Goal: Task Accomplishment & Management: Manage account settings

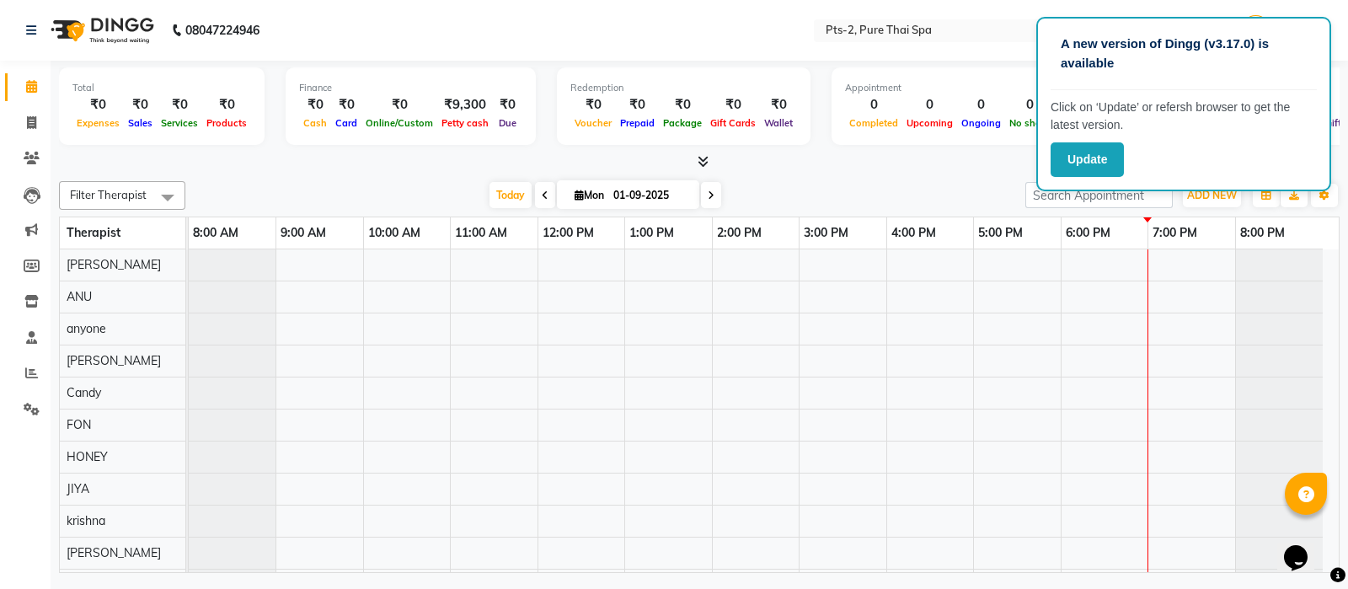
click at [688, 27] on nav "08047224946 Select Location × Pts-2, Pure Thai Spa English ENGLISH Español العر…" at bounding box center [674, 30] width 1348 height 61
click at [35, 408] on icon at bounding box center [32, 409] width 16 height 13
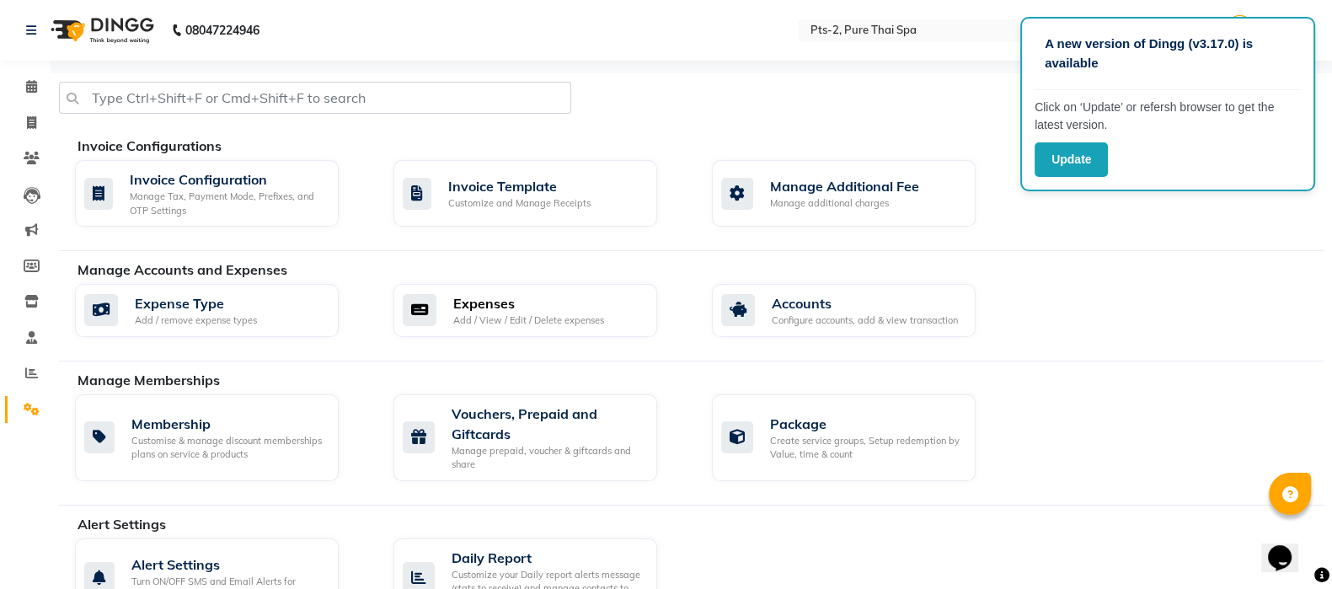
click at [458, 308] on div "Expenses" at bounding box center [528, 303] width 151 height 20
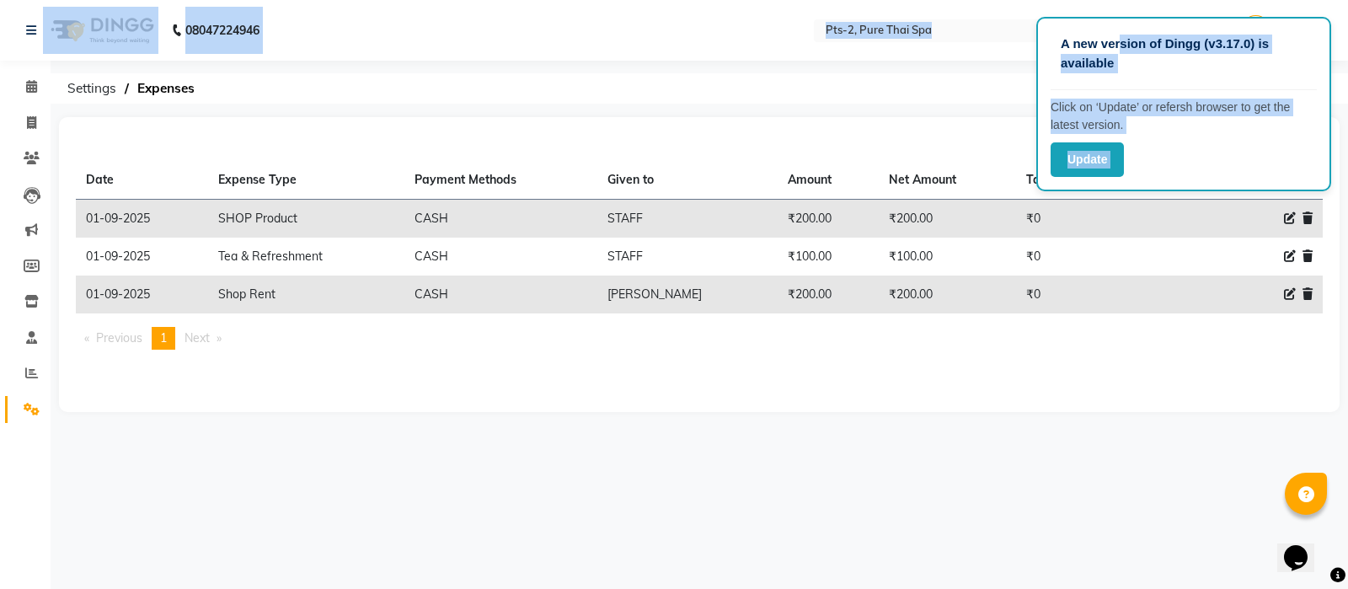
drag, startPoint x: 1121, startPoint y: 26, endPoint x: 969, endPoint y: 40, distance: 153.1
click at [969, 40] on app-root "A new version of Dingg (v3.17.0) is available Click on ‘Update’ or refersh brow…" at bounding box center [674, 218] width 1348 height 437
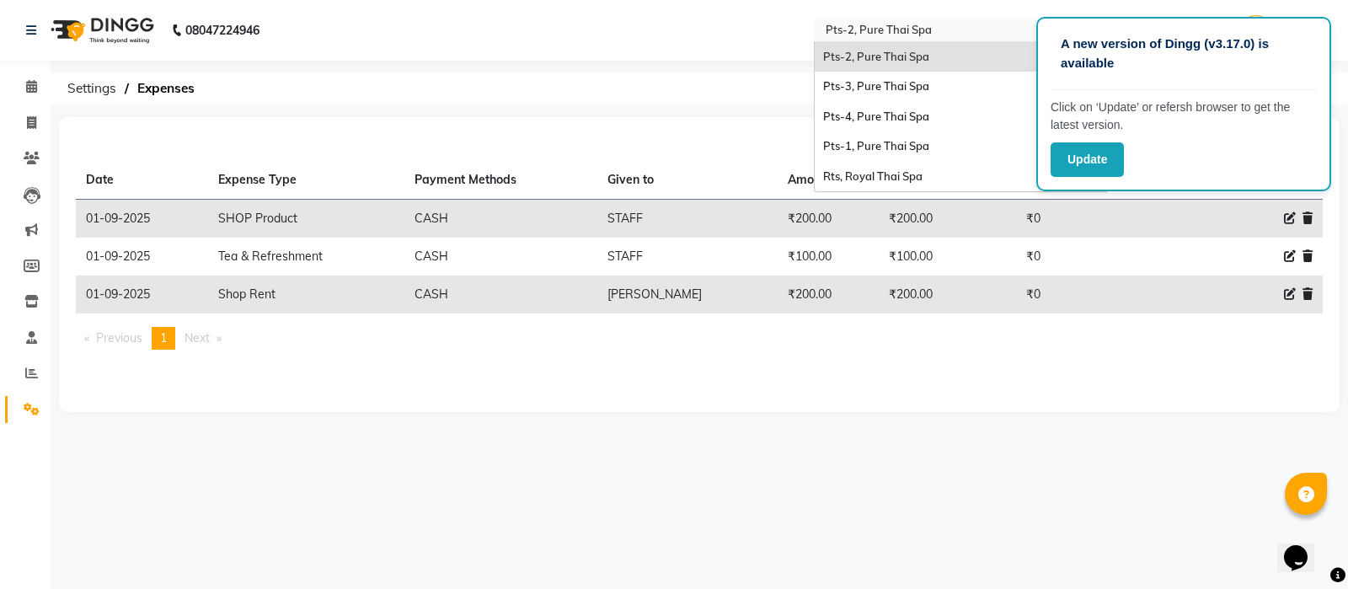
click at [989, 25] on input "text" at bounding box center [944, 32] width 244 height 17
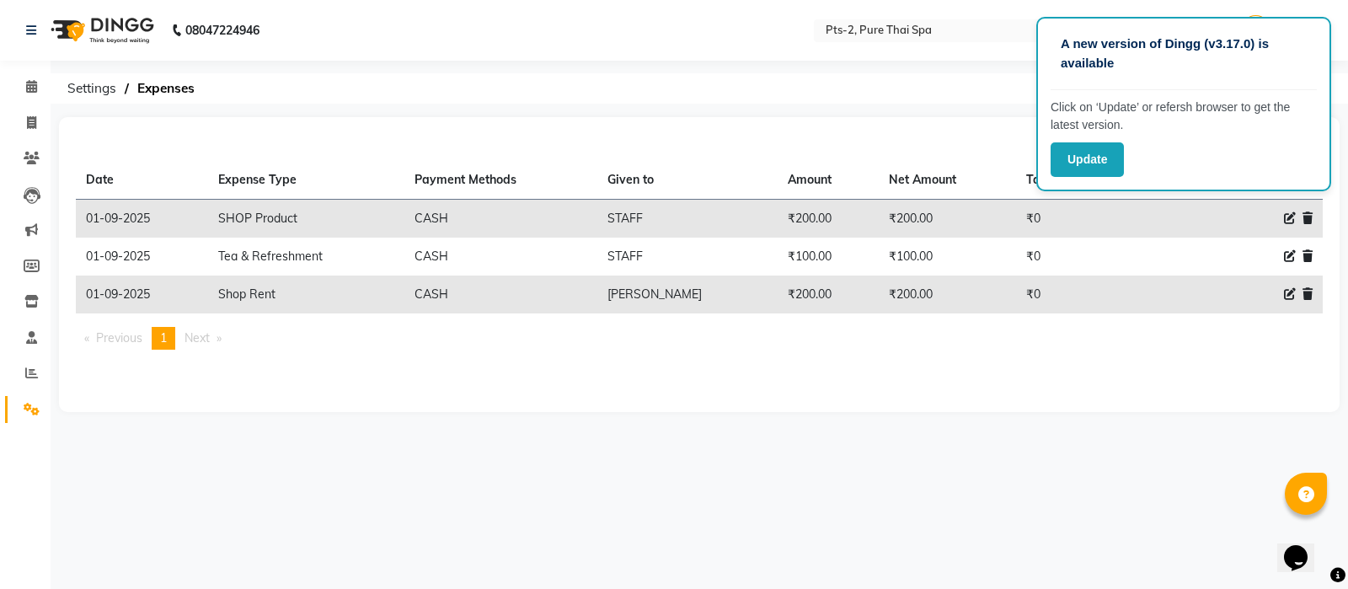
click at [549, 42] on nav "08047224946 Select Location × Pts-2, Pure Thai Spa English ENGLISH Español العر…" at bounding box center [674, 30] width 1348 height 61
click at [1087, 171] on button "Update" at bounding box center [1087, 159] width 73 height 35
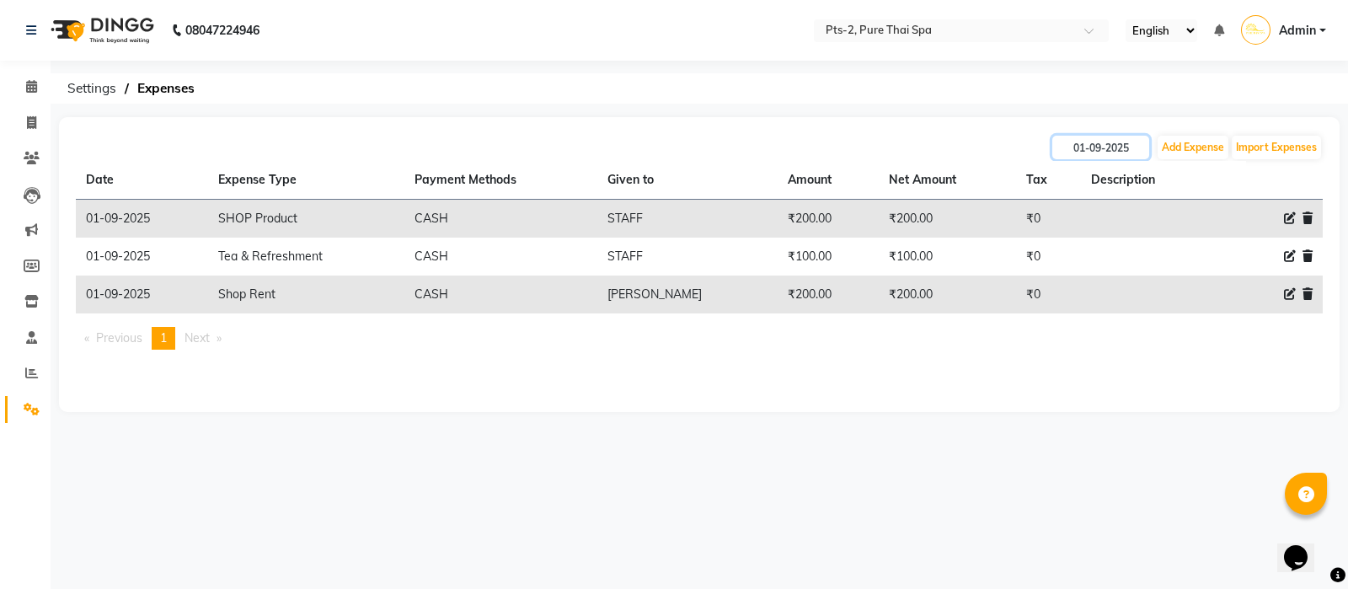
click at [1100, 147] on input "01-09-2025" at bounding box center [1100, 148] width 97 height 24
select select "9"
select select "2025"
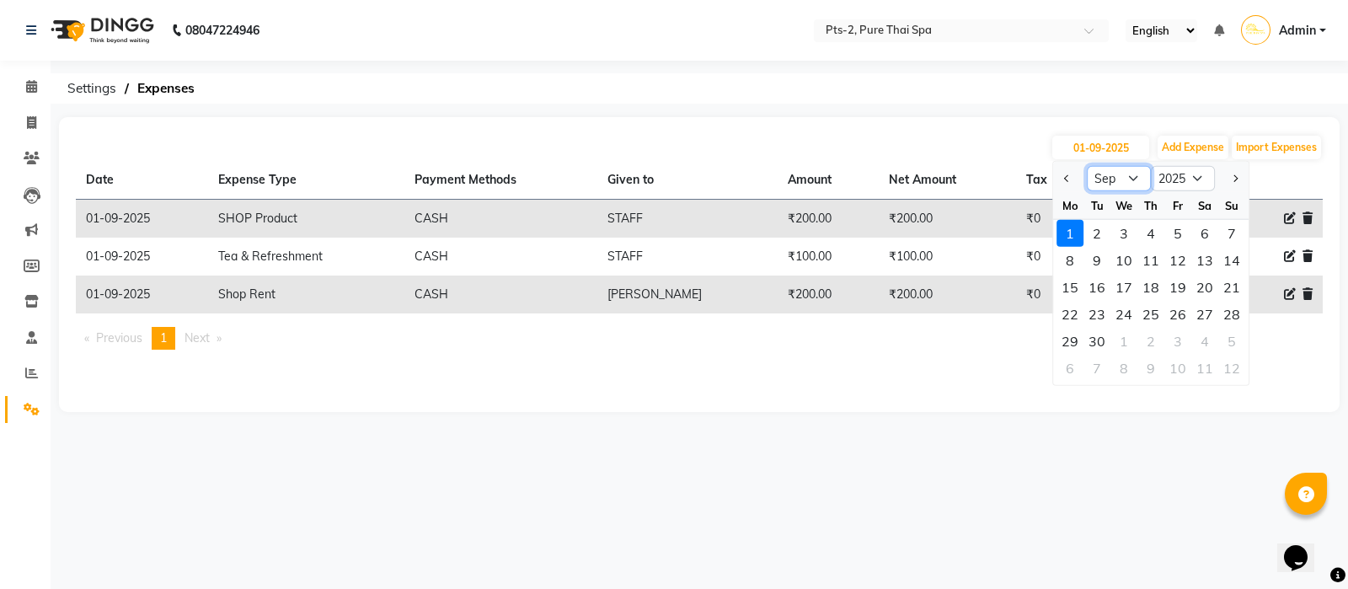
click at [1117, 182] on select "Jan Feb Mar Apr May Jun [DATE] Aug Sep Oct Nov Dec" at bounding box center [1119, 178] width 64 height 25
select select "8"
click at [1087, 166] on select "Jan Feb Mar Apr May Jun [DATE] Aug Sep Oct Nov Dec" at bounding box center [1119, 178] width 64 height 25
click at [1230, 337] on div "31" at bounding box center [1231, 341] width 27 height 27
type input "31-08-2025"
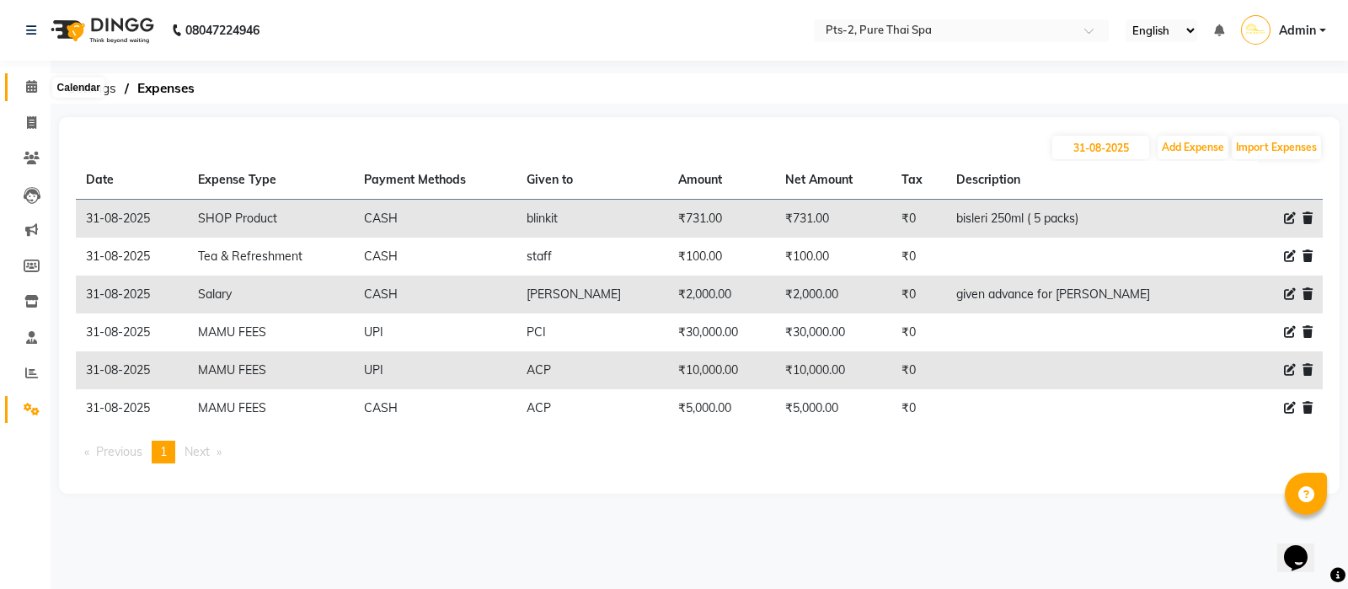
click at [29, 84] on icon at bounding box center [31, 86] width 11 height 13
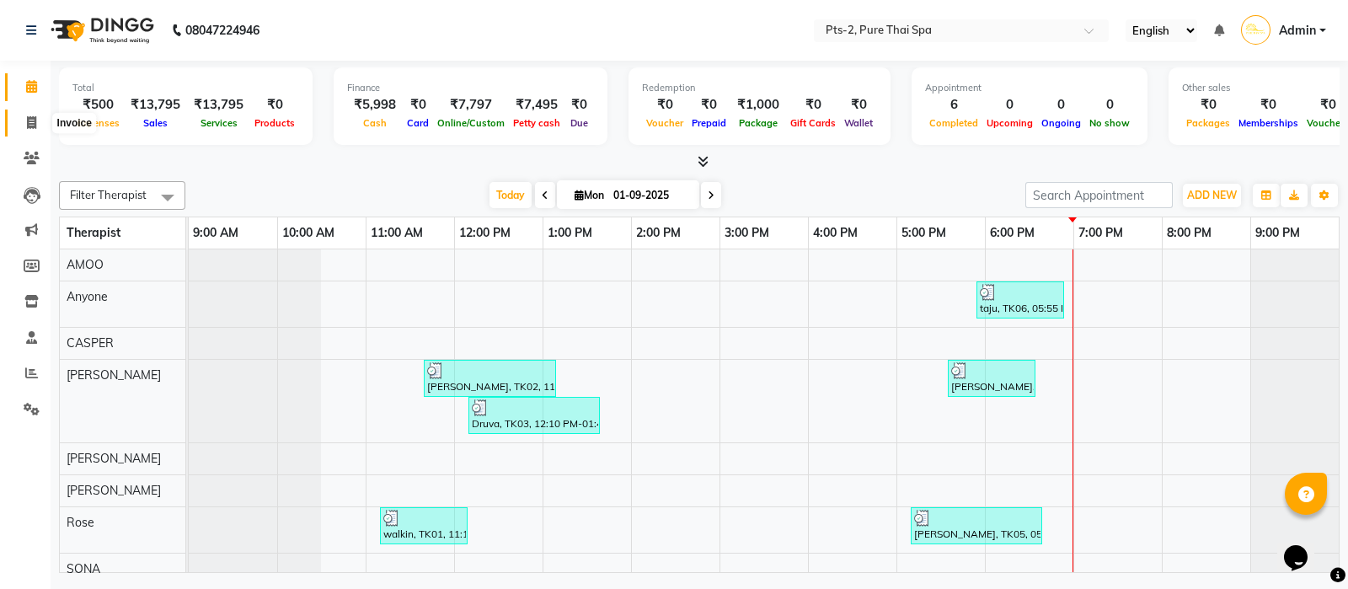
click at [29, 126] on icon at bounding box center [31, 122] width 9 height 13
select select "service"
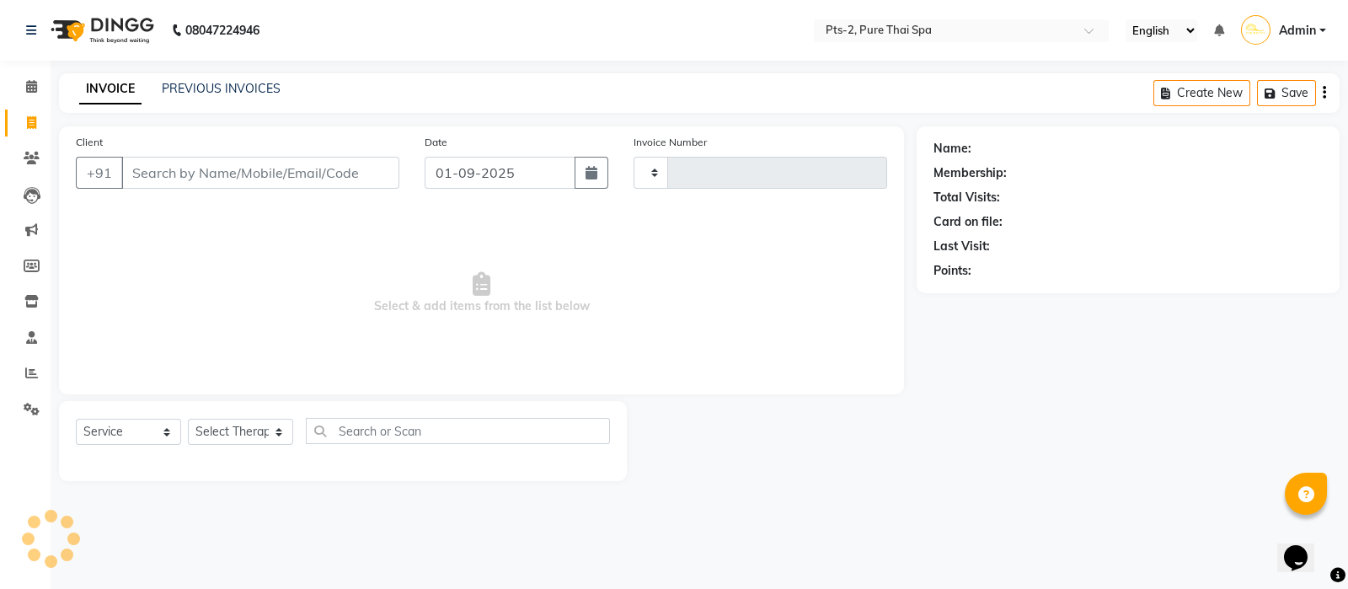
type input "0796"
select select "5391"
click at [243, 90] on link "PREVIOUS INVOICES" at bounding box center [221, 88] width 119 height 15
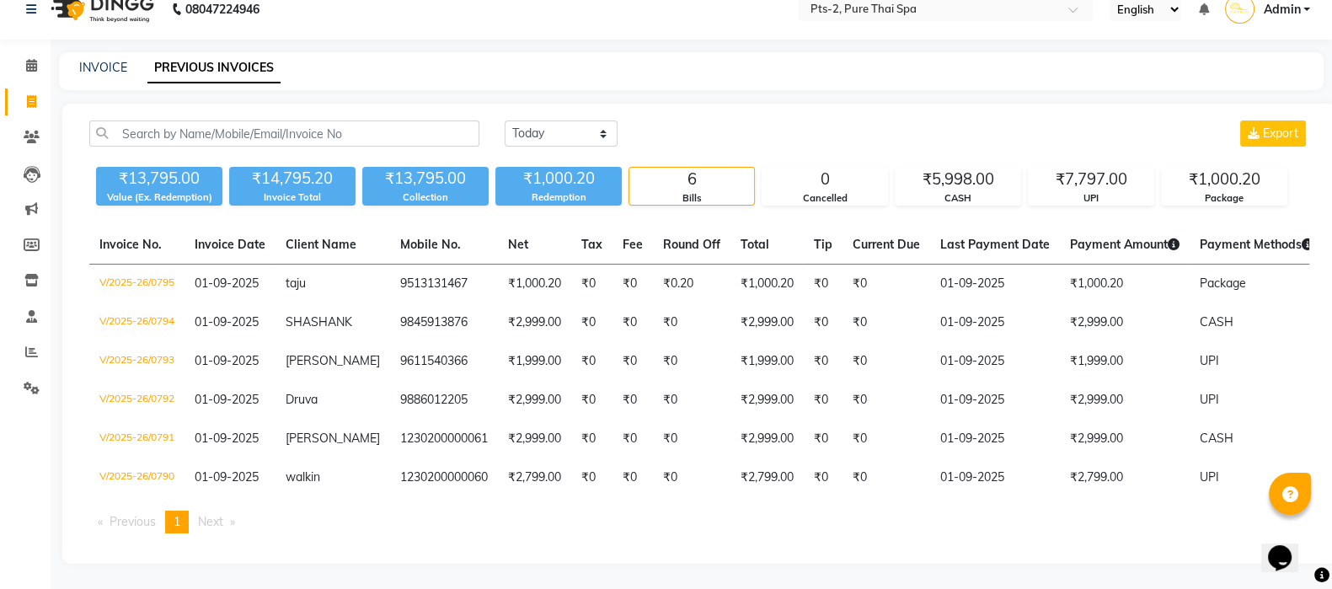
scroll to position [45, 0]
click at [29, 95] on icon at bounding box center [31, 101] width 9 height 13
select select "service"
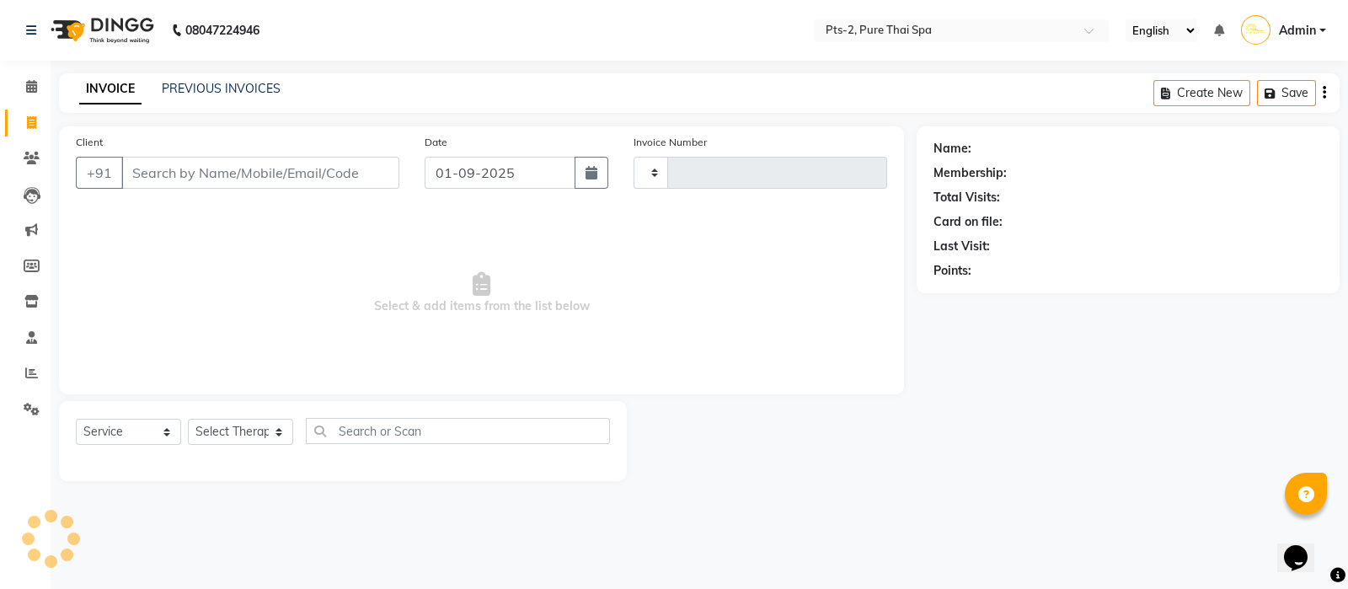
type input "0796"
select select "5391"
click at [30, 78] on span at bounding box center [31, 87] width 29 height 19
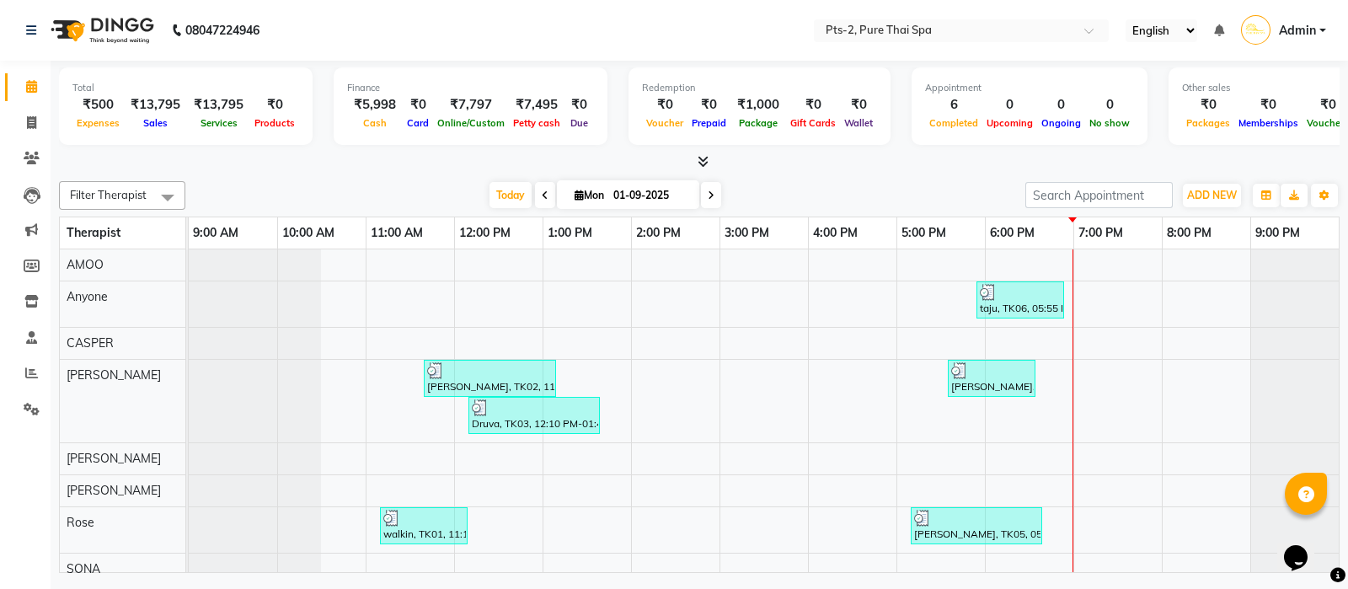
click at [928, 30] on input "text" at bounding box center [944, 32] width 244 height 17
click at [559, 45] on nav "08047224946 Select Location × Pts-2, Pure Thai Spa English ENGLISH Español العر…" at bounding box center [674, 30] width 1348 height 61
click at [29, 120] on icon at bounding box center [31, 122] width 9 height 13
select select "service"
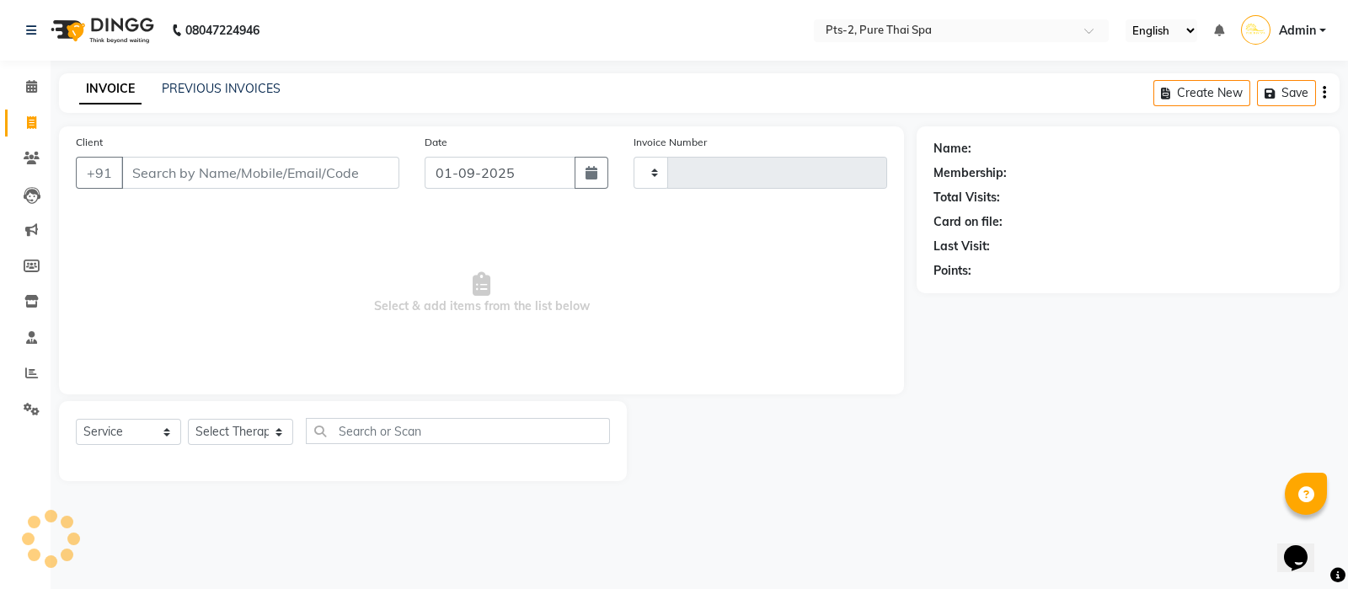
type input "0796"
select select "5391"
click at [214, 84] on link "PREVIOUS INVOICES" at bounding box center [221, 88] width 119 height 15
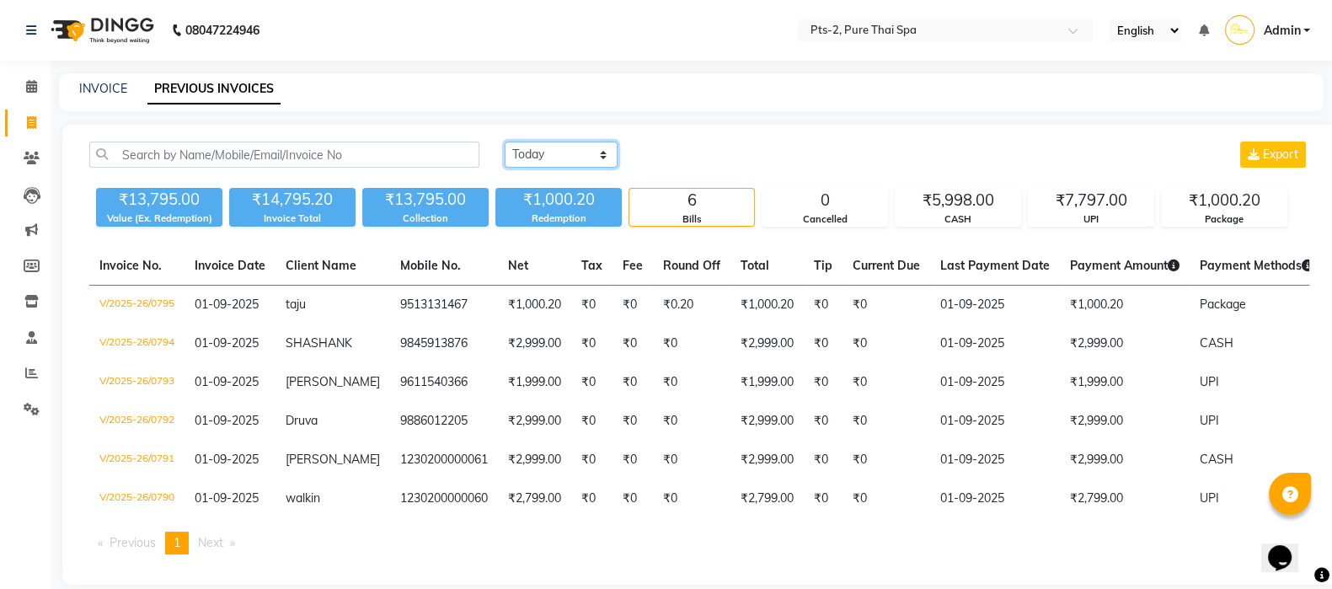
click at [576, 153] on select "[DATE] [DATE] Custom Range" at bounding box center [561, 155] width 113 height 26
select select "[DATE]"
click at [505, 142] on select "[DATE] [DATE] Custom Range" at bounding box center [561, 155] width 113 height 26
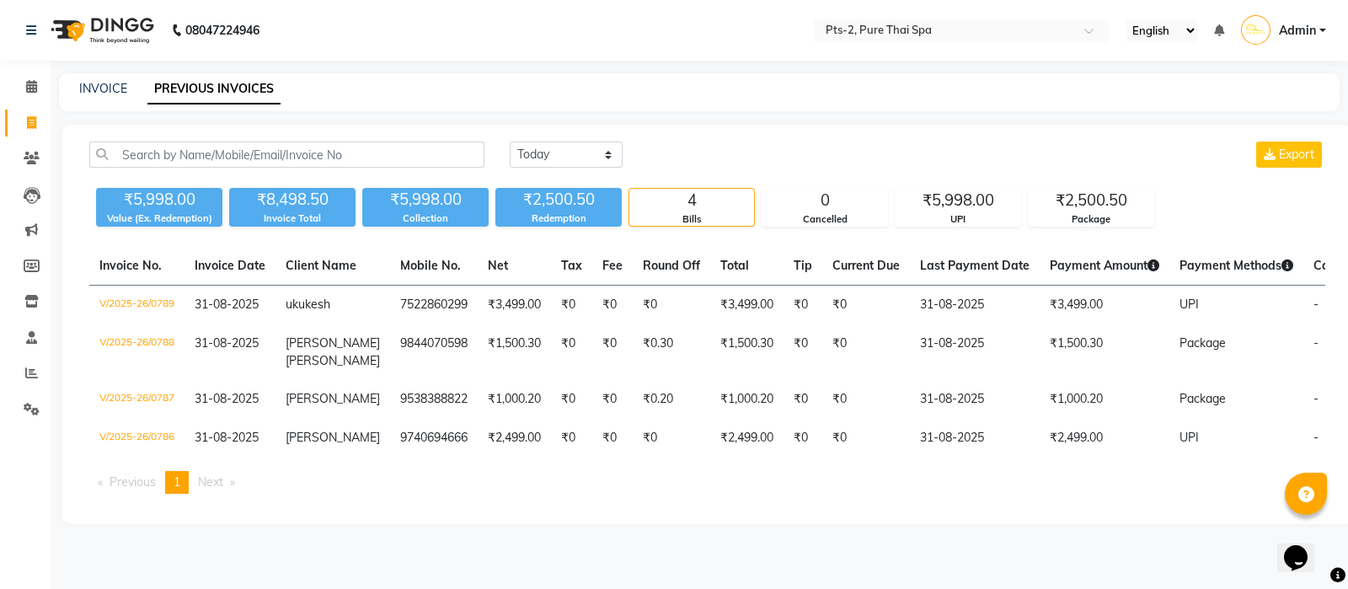
click at [784, 75] on div "INVOICE PREVIOUS INVOICES" at bounding box center [699, 92] width 1281 height 38
click at [25, 403] on icon at bounding box center [32, 409] width 16 height 13
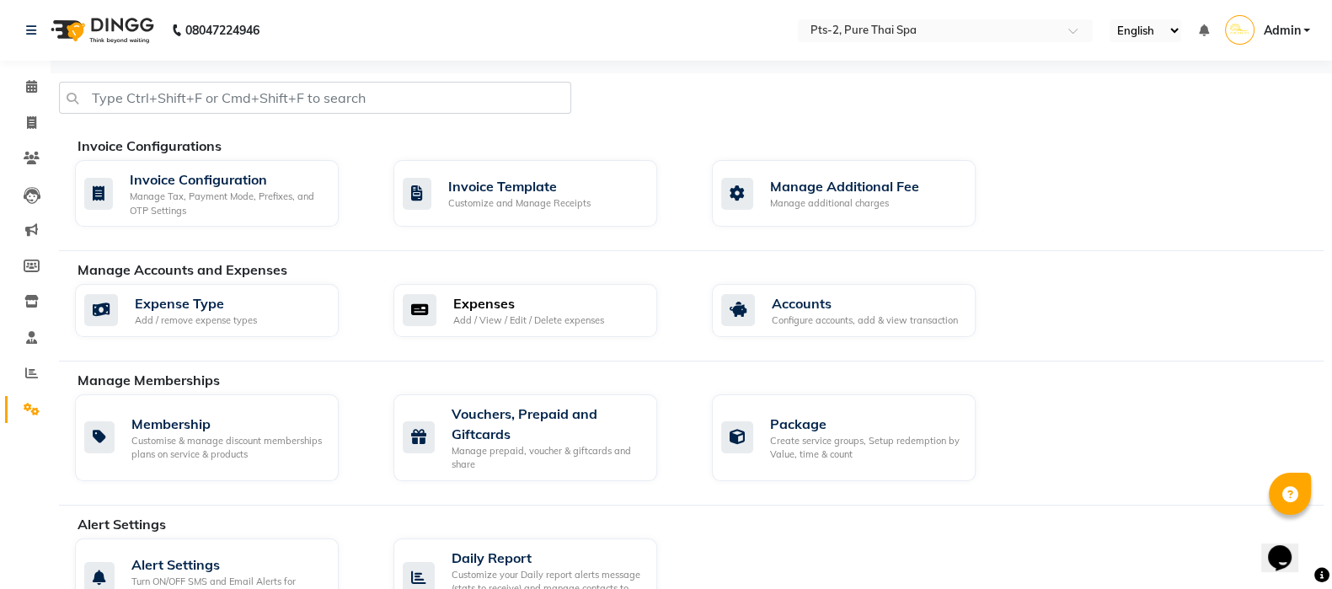
click at [541, 313] on div "Add / View / Edit / Delete expenses" at bounding box center [528, 320] width 151 height 14
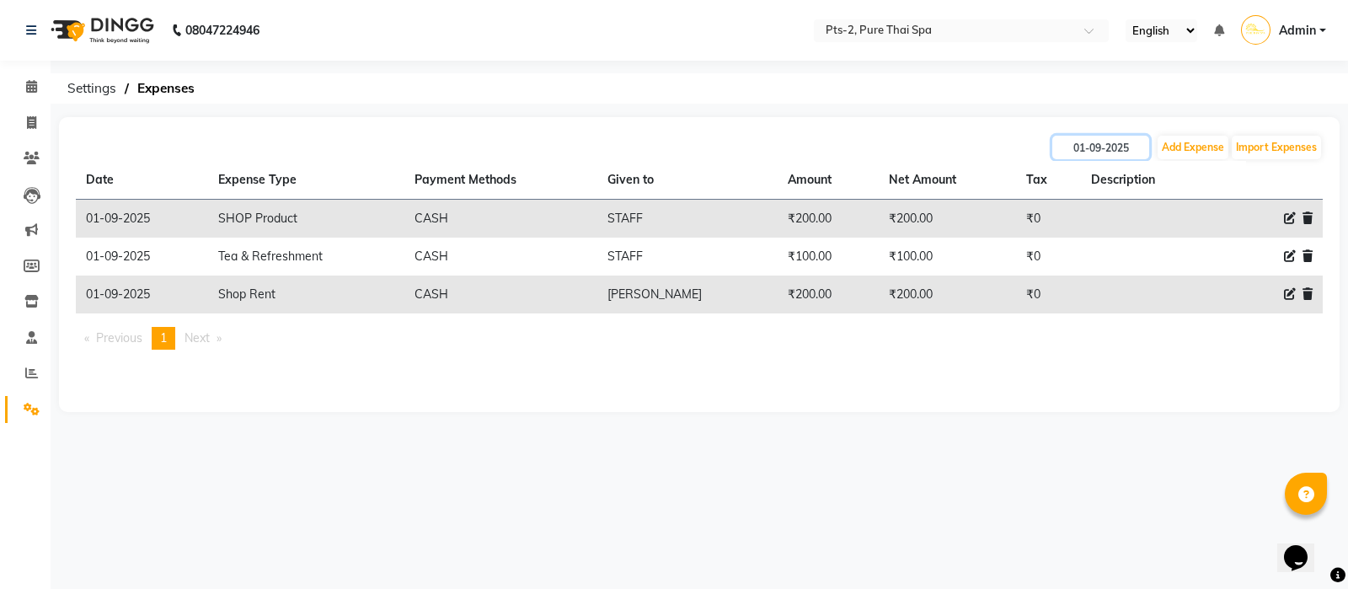
click at [1121, 144] on input "01-09-2025" at bounding box center [1100, 148] width 97 height 24
select select "9"
select select "2025"
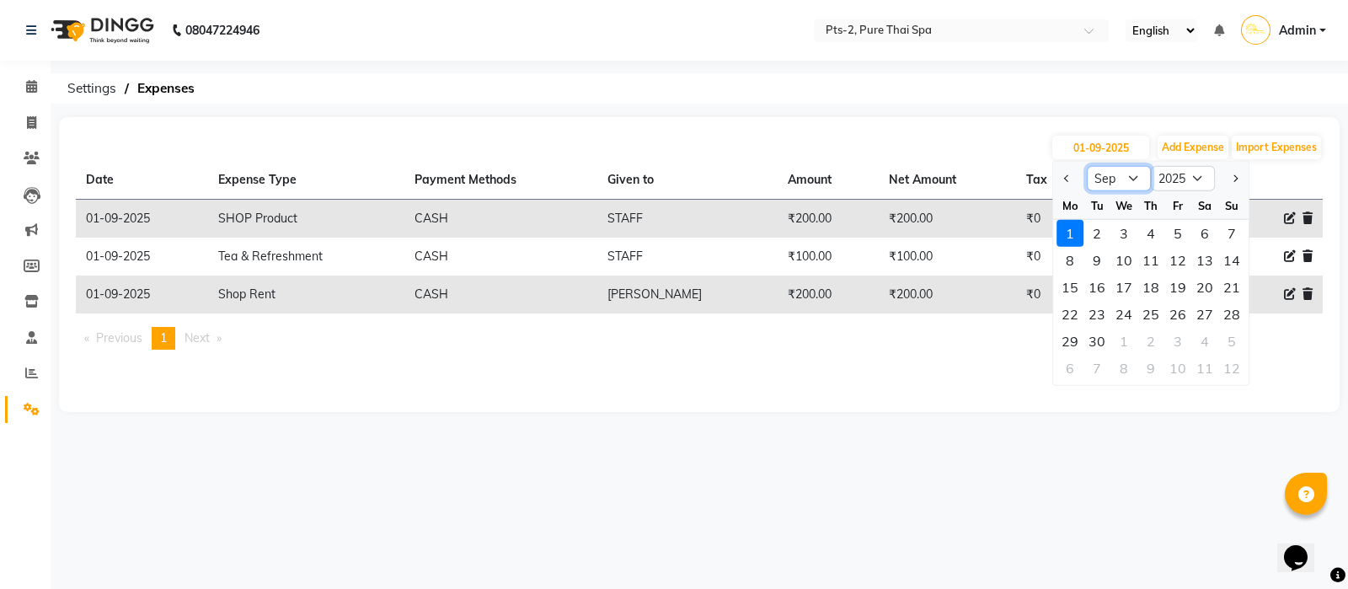
click at [1112, 183] on select "Jan Feb Mar Apr May Jun [DATE] Aug Sep Oct Nov Dec" at bounding box center [1119, 178] width 64 height 25
select select "8"
click at [1087, 166] on select "Jan Feb Mar Apr May Jun [DATE] Aug Sep Oct Nov Dec" at bounding box center [1119, 178] width 64 height 25
click at [1235, 341] on div "31" at bounding box center [1231, 341] width 27 height 27
type input "31-08-2025"
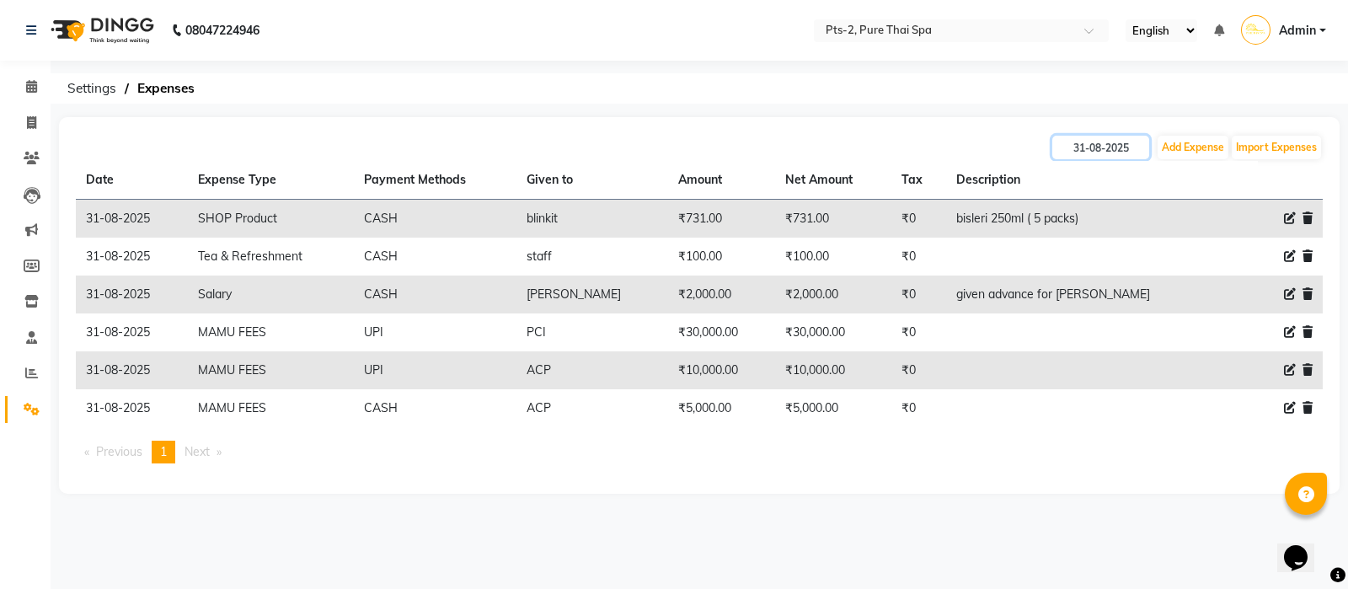
click at [1116, 141] on input "31-08-2025" at bounding box center [1100, 148] width 97 height 24
select select "8"
select select "2025"
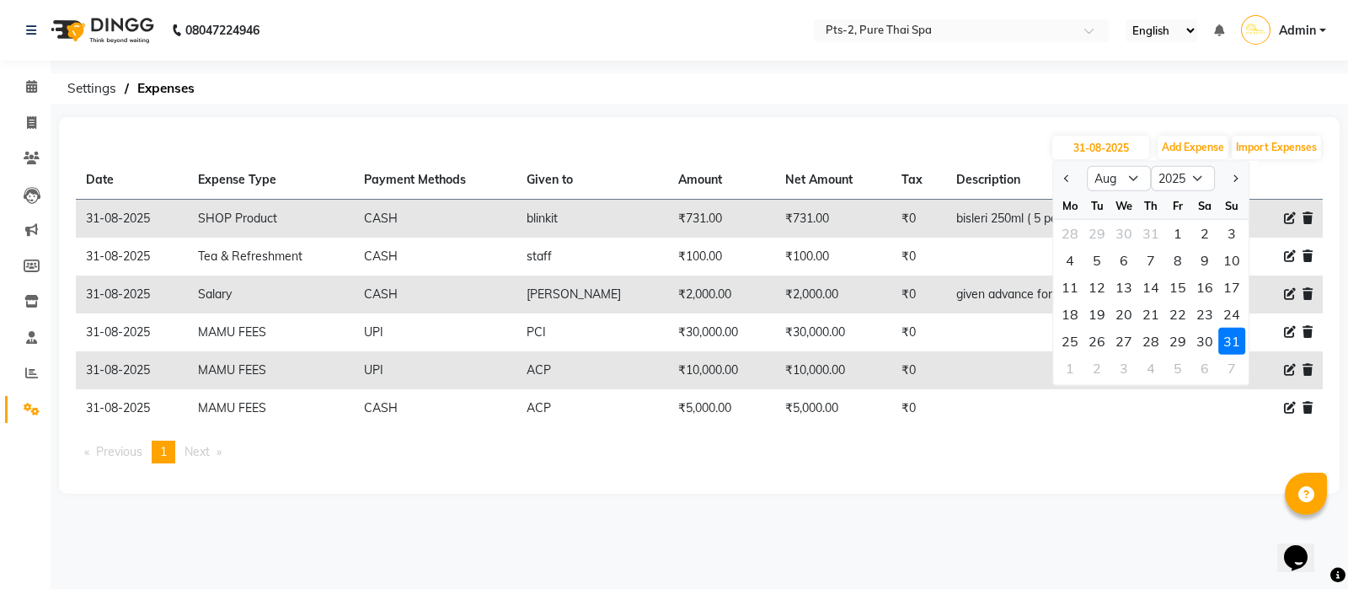
click at [1201, 333] on div "30" at bounding box center [1204, 341] width 27 height 27
type input "30-08-2025"
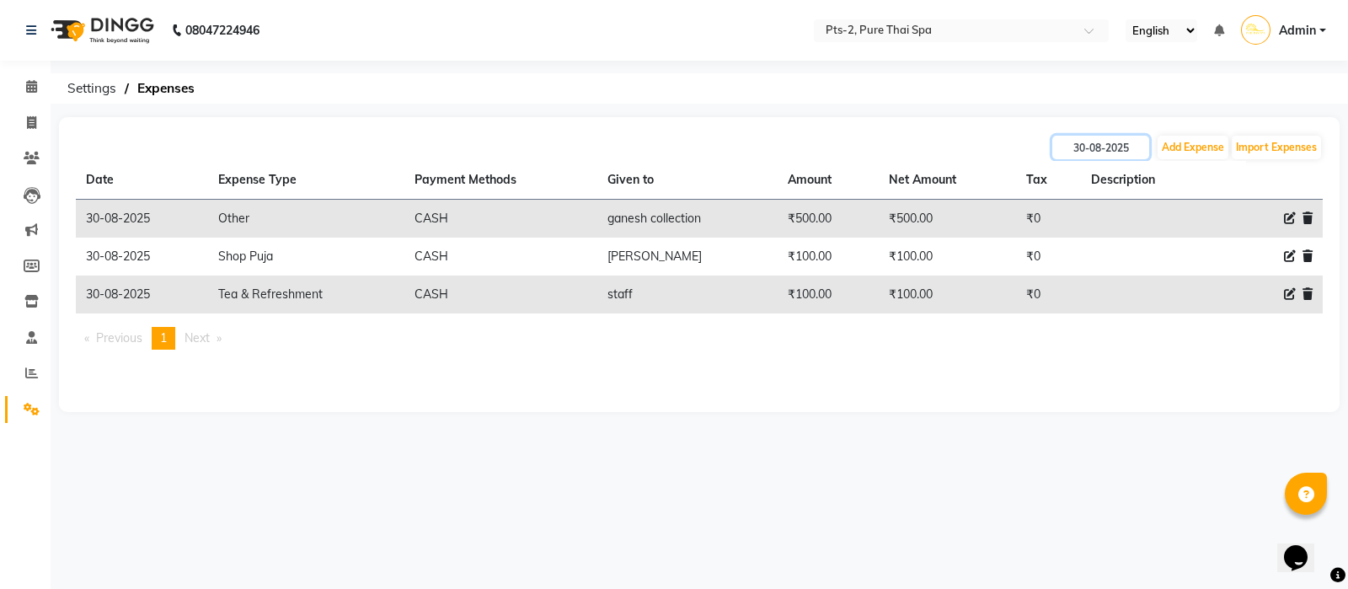
click at [1071, 142] on input "30-08-2025" at bounding box center [1100, 148] width 97 height 24
select select "8"
select select "2025"
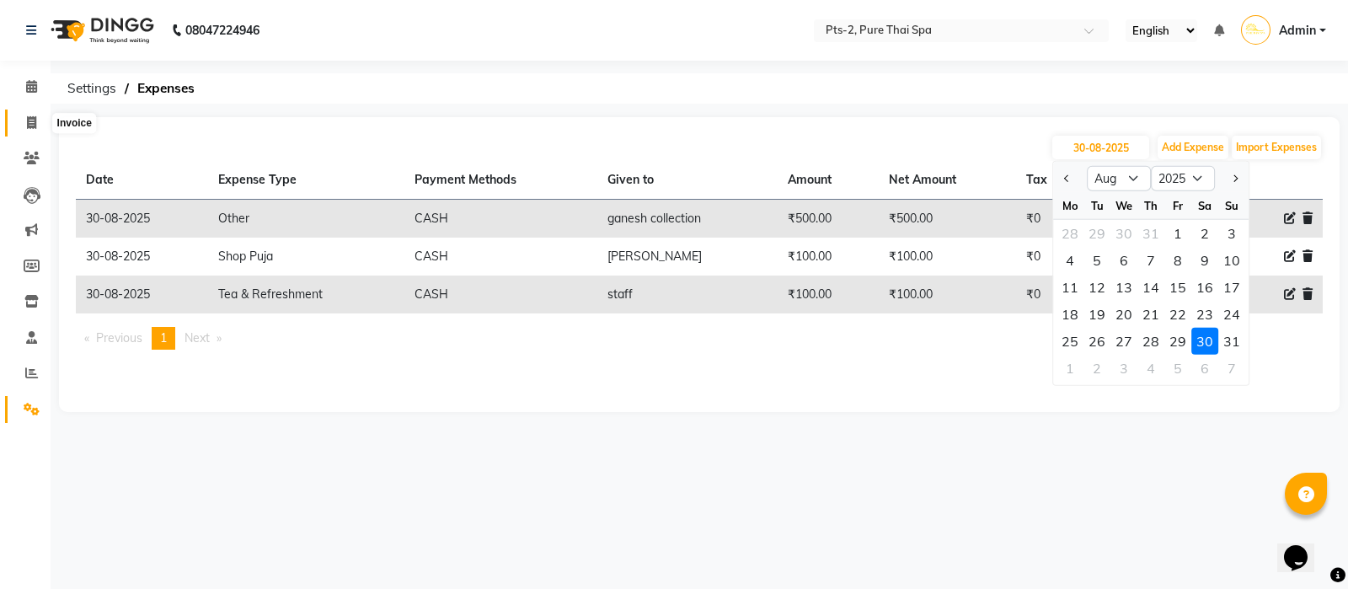
click at [28, 116] on icon at bounding box center [31, 122] width 9 height 13
select select "service"
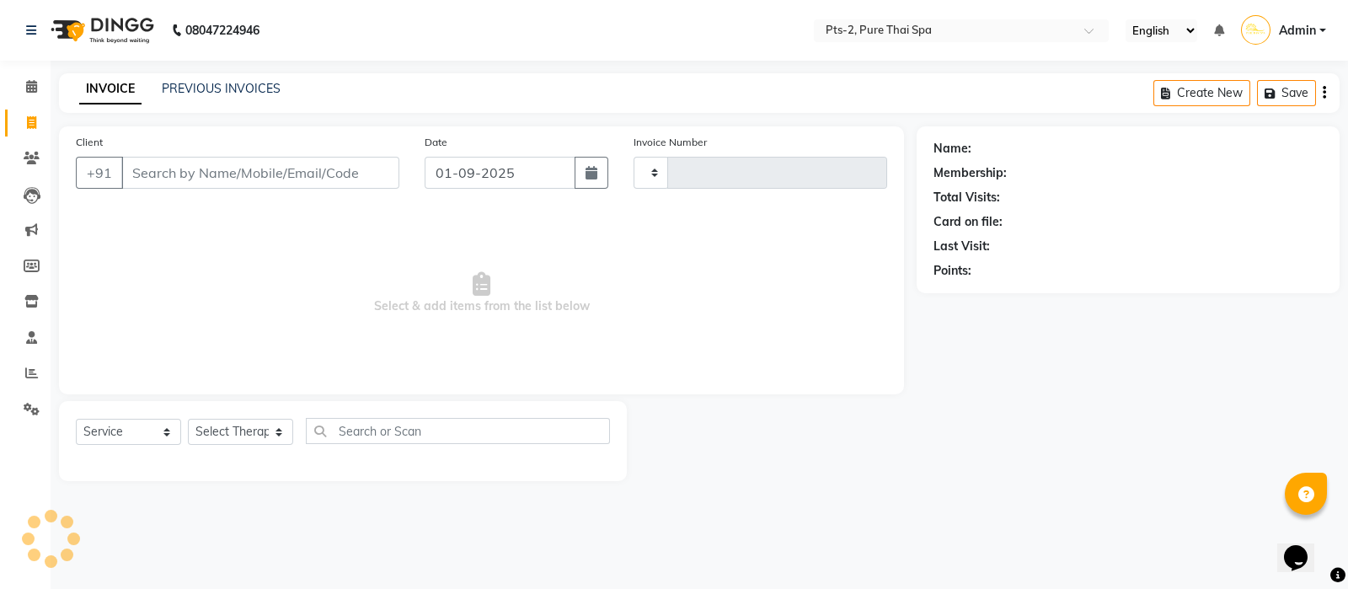
type input "0796"
select select "5391"
click at [26, 88] on icon at bounding box center [31, 86] width 11 height 13
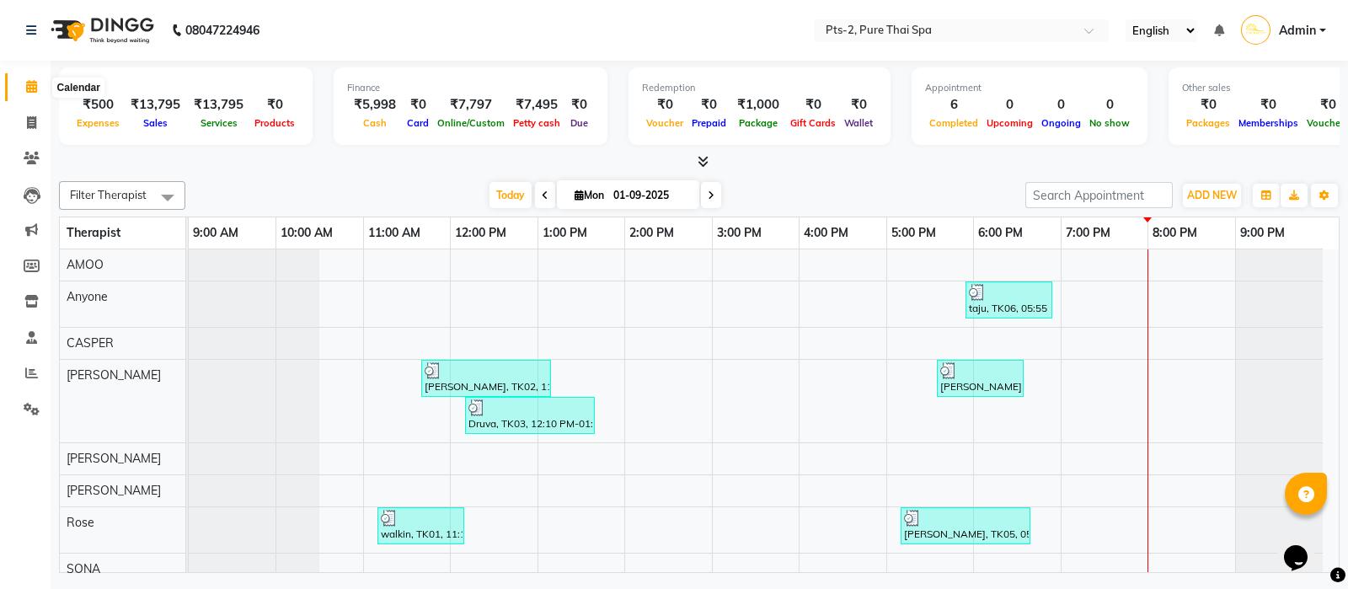
click at [34, 86] on icon at bounding box center [31, 86] width 11 height 13
